Goal: Information Seeking & Learning: Learn about a topic

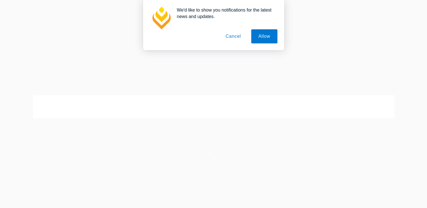
click at [233, 36] on button "Cancel" at bounding box center [233, 36] width 30 height 14
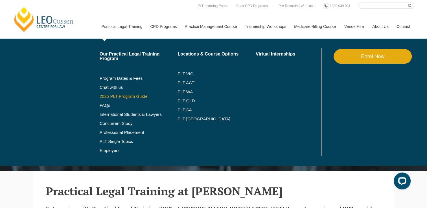
click at [122, 96] on link "2025 PLT Program Guide" at bounding box center [132, 96] width 64 height 5
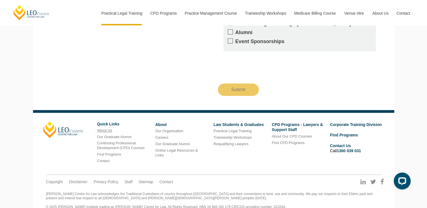
scroll to position [621, 0]
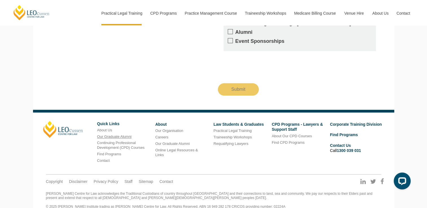
click at [115, 134] on link "Our Graduate Alumni" at bounding box center [114, 136] width 34 height 4
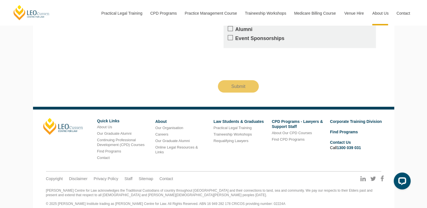
scroll to position [1151, 0]
